Goal: Task Accomplishment & Management: Manage account settings

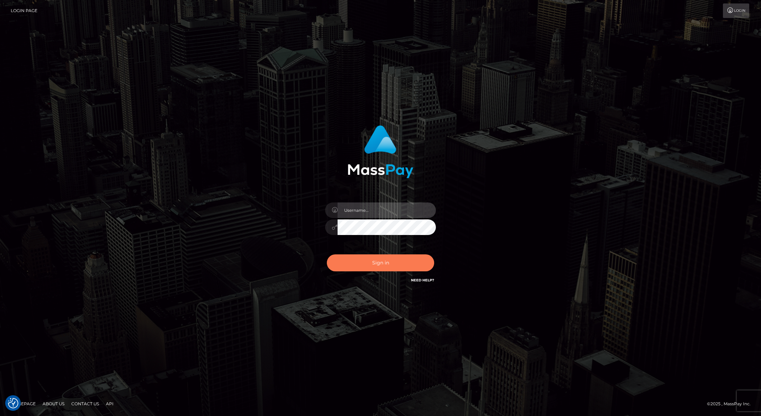
type input "Josue perales"
click at [352, 258] on button "Sign in" at bounding box center [380, 263] width 107 height 17
type input "[PERSON_NAME]"
drag, startPoint x: 350, startPoint y: 258, endPoint x: 346, endPoint y: 257, distance: 3.5
click at [348, 258] on button "Sign in" at bounding box center [380, 263] width 107 height 17
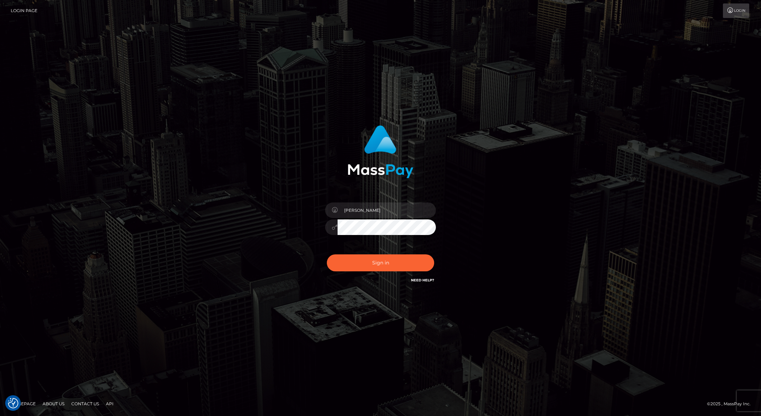
click at [346, 257] on div "0cAFcWeA4VgW2qh94qkSCH-1rBV8osJ5yrkr52_xpl3UjKAU6y1r3-GhBThQiqg_ngj0Dssq02kqsYI…" at bounding box center [380, 265] width 121 height 31
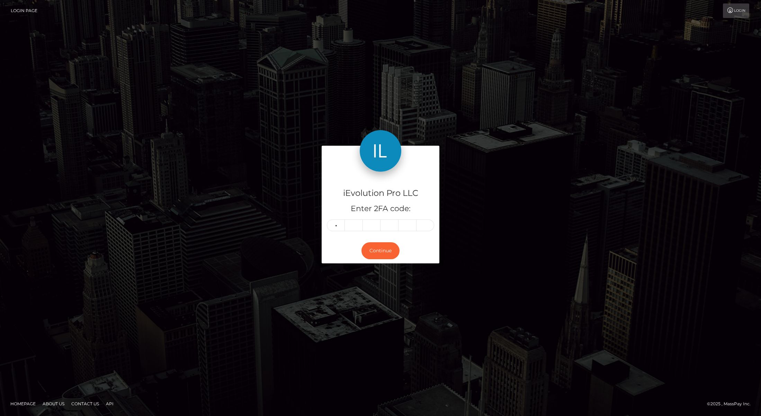
type input "5"
type input "0"
type input "2"
type input "5"
type input "8"
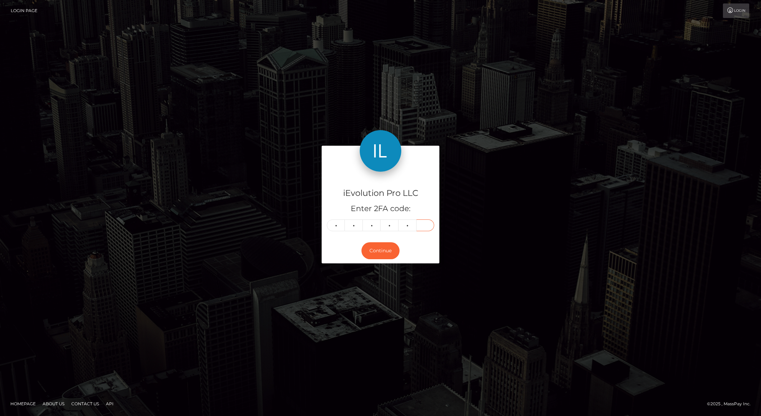
type input "3"
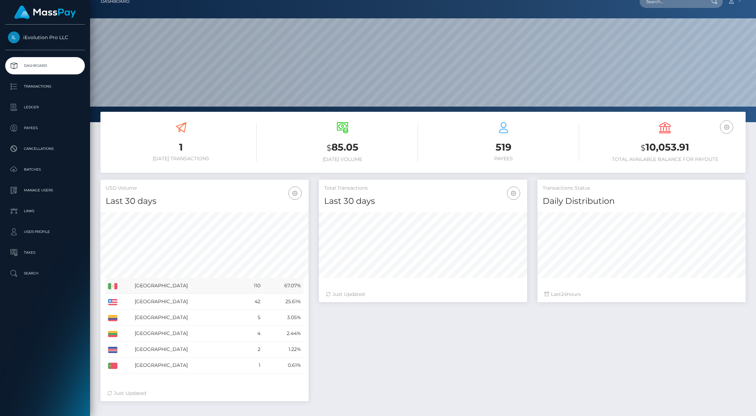
scroll to position [45, 0]
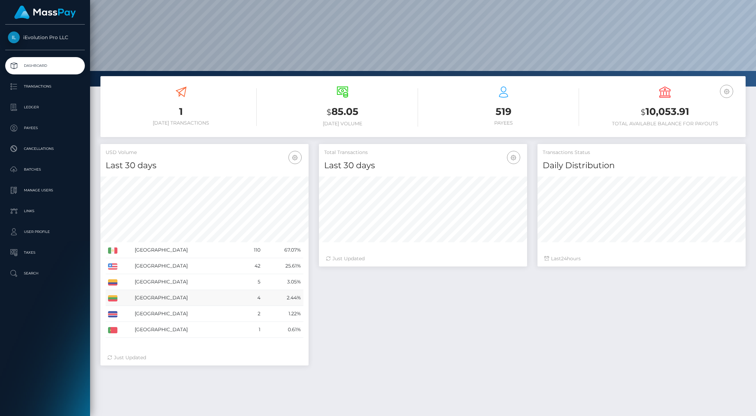
drag, startPoint x: 153, startPoint y: 298, endPoint x: 267, endPoint y: 301, distance: 114.0
click at [272, 303] on tr "Lithuania 4 2.44%" at bounding box center [205, 298] width 198 height 16
click at [181, 298] on td "Lithuania" at bounding box center [186, 298] width 109 height 16
drag, startPoint x: 134, startPoint y: 296, endPoint x: 301, endPoint y: 299, distance: 167.3
click at [301, 299] on tr "Lithuania 4 2.44%" at bounding box center [205, 298] width 198 height 16
